Goal: Find specific page/section: Find specific page/section

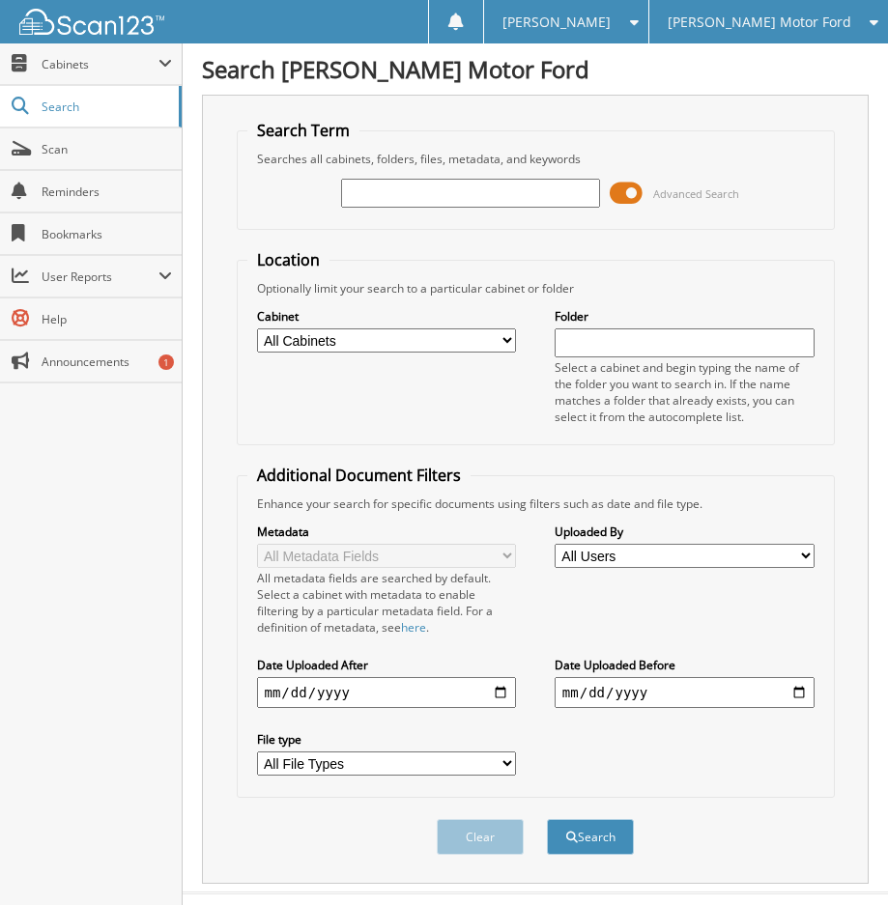
click at [474, 201] on input "text" at bounding box center [471, 193] width 260 height 29
type input "BF41023"
click at [625, 192] on span at bounding box center [625, 193] width 33 height 29
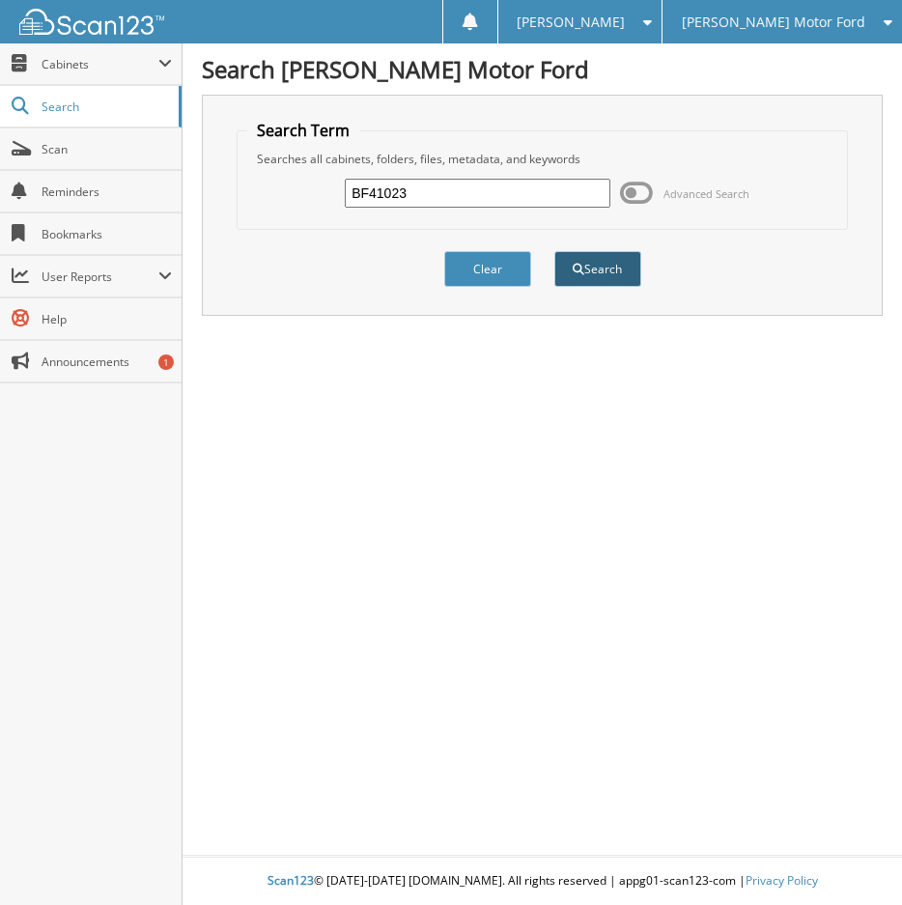
click at [601, 272] on button "Search" at bounding box center [597, 269] width 87 height 36
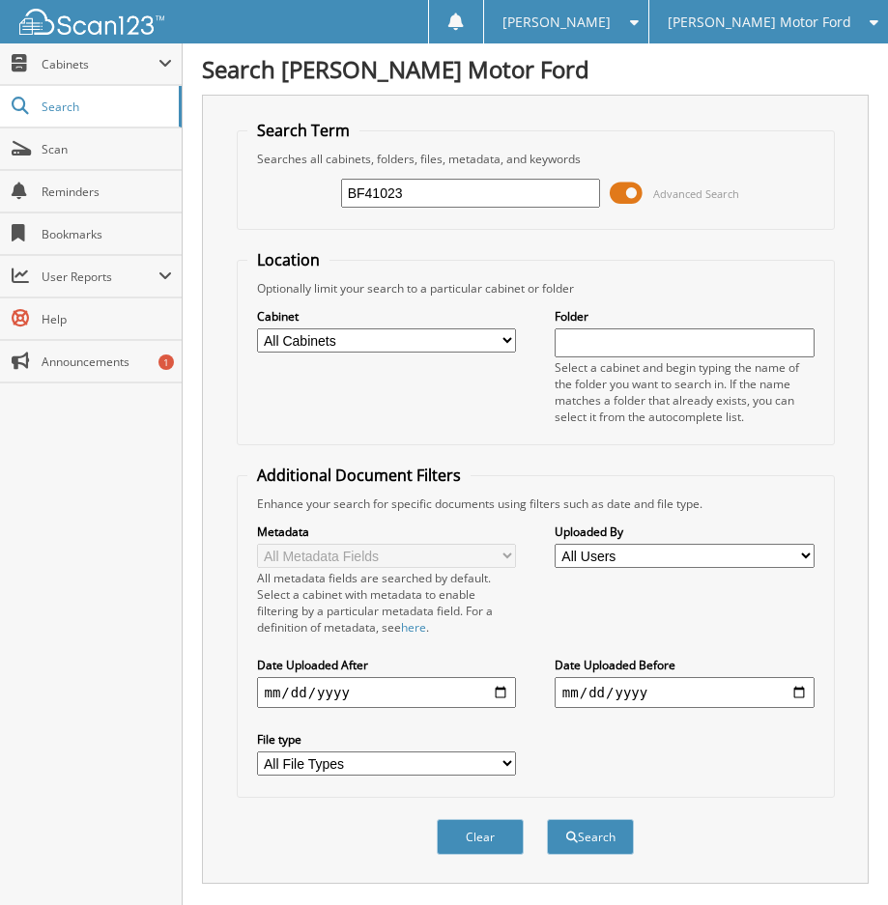
click at [633, 206] on span at bounding box center [625, 193] width 33 height 29
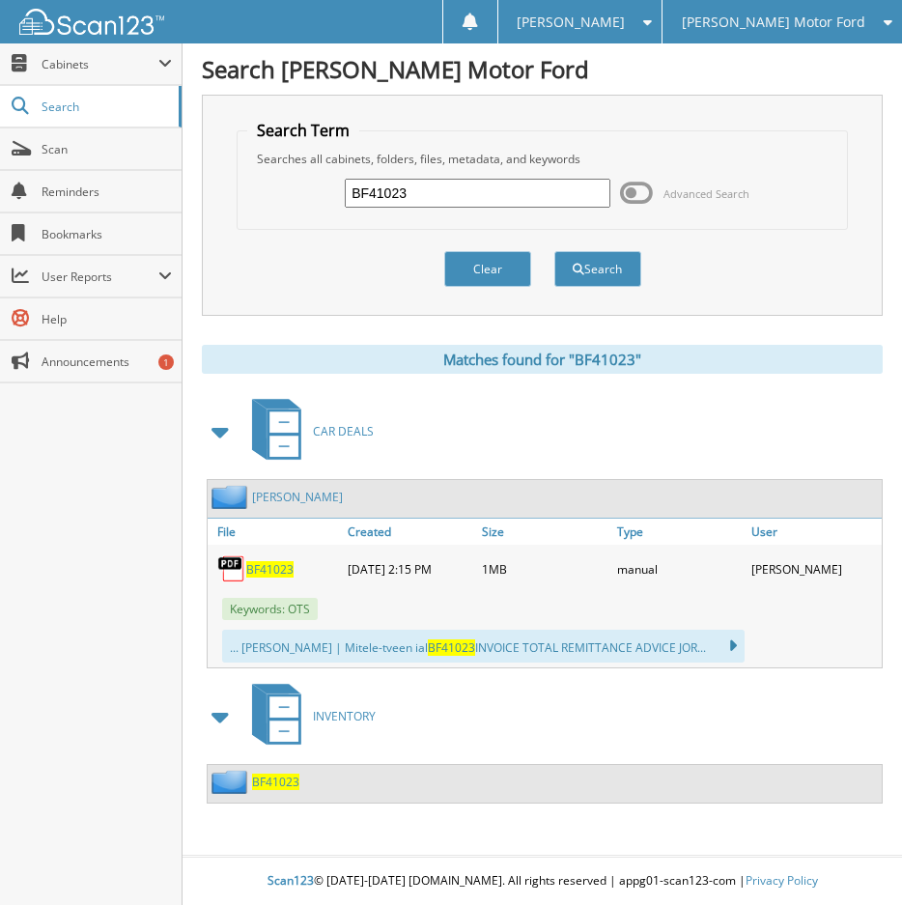
click at [276, 570] on span "BF41023" at bounding box center [269, 569] width 47 height 16
click at [94, 158] on link "Scan" at bounding box center [91, 149] width 182 height 42
